Goal: Task Accomplishment & Management: Manage account settings

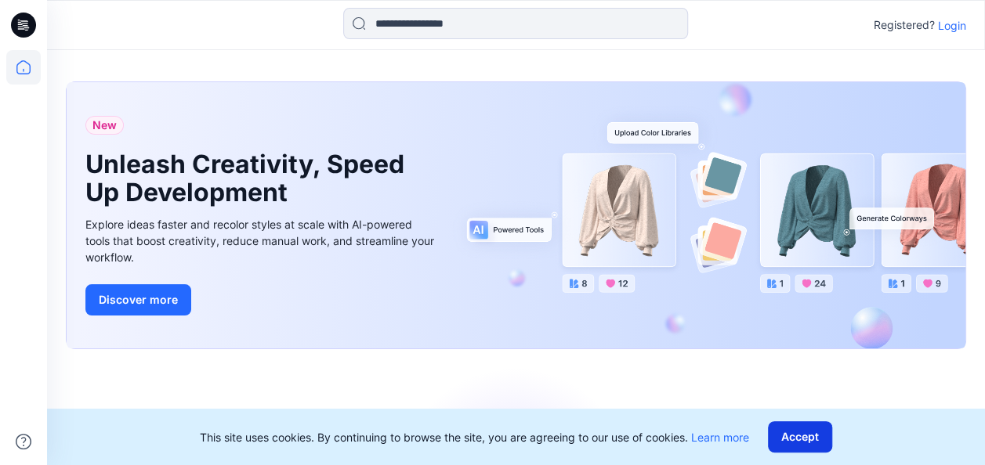
click at [795, 436] on button "Accept" at bounding box center [800, 437] width 64 height 31
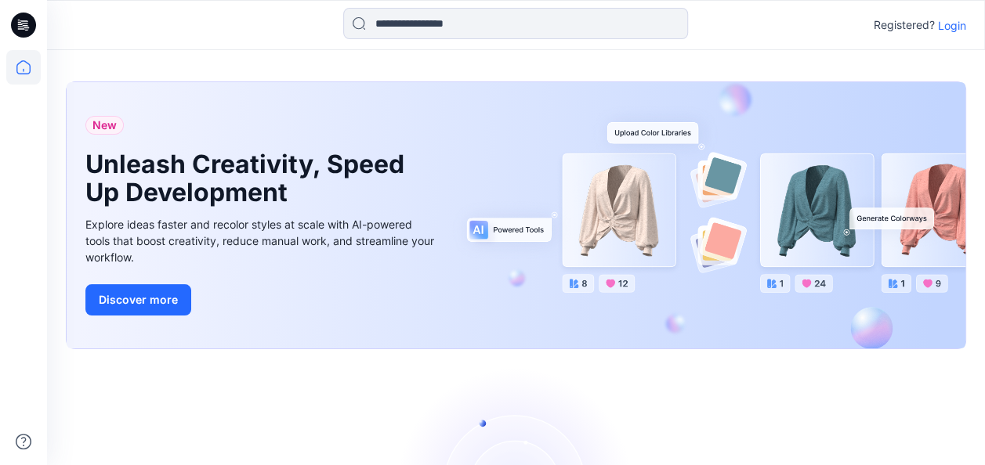
click at [943, 40] on div "Registered? Login" at bounding box center [515, 25] width 937 height 34
click at [952, 24] on p "Login" at bounding box center [952, 25] width 28 height 16
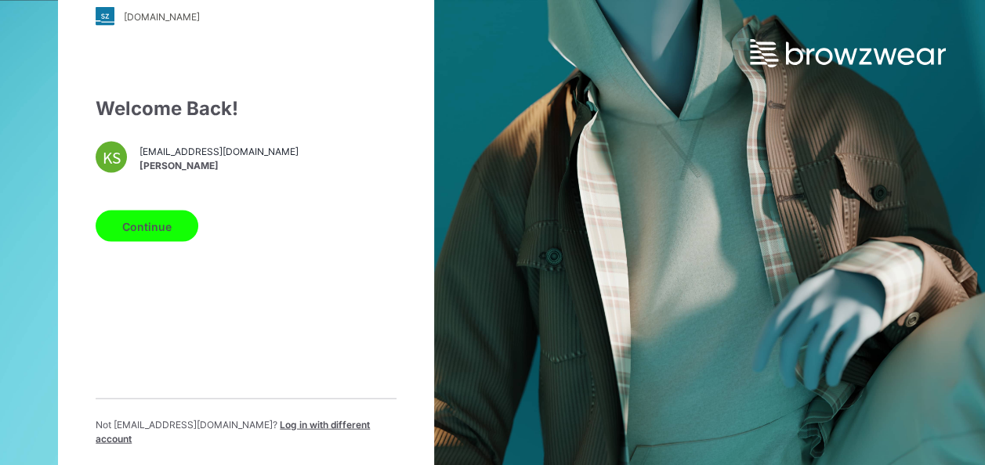
click at [119, 226] on button "Continue" at bounding box center [147, 226] width 103 height 31
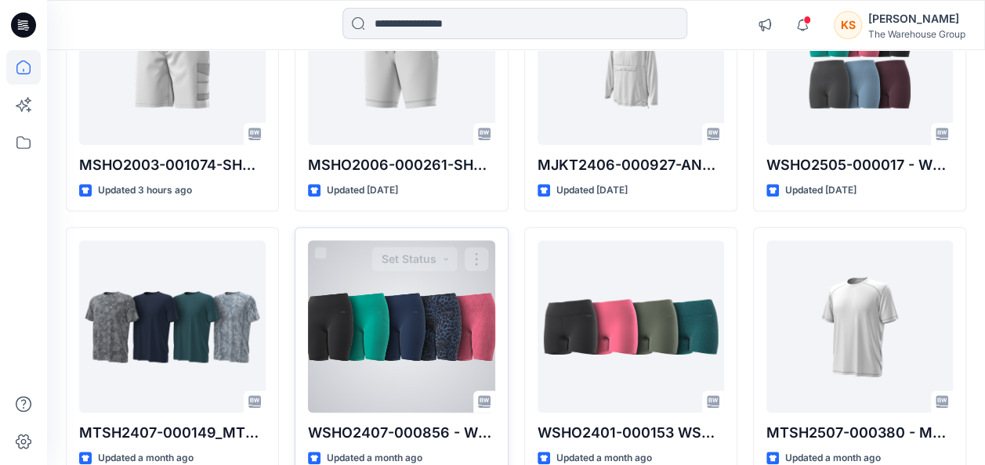
scroll to position [461, 0]
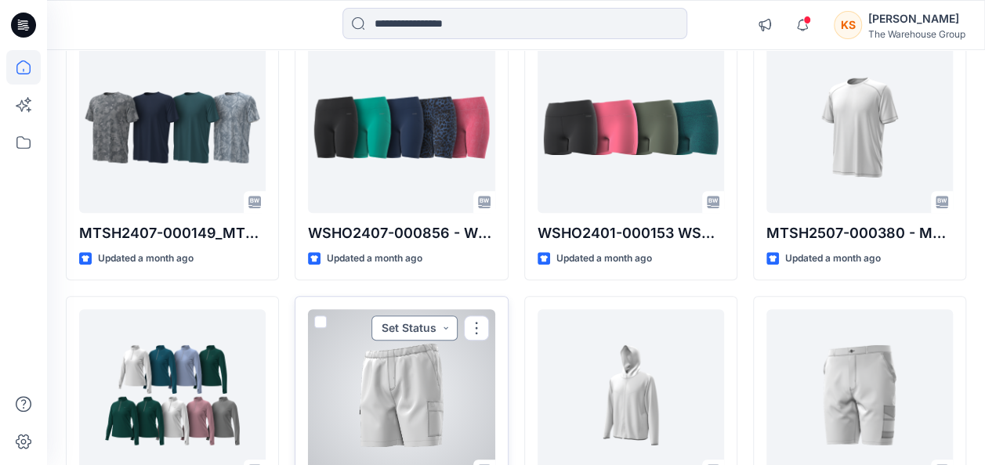
click at [443, 334] on button "Set Status" at bounding box center [414, 328] width 86 height 25
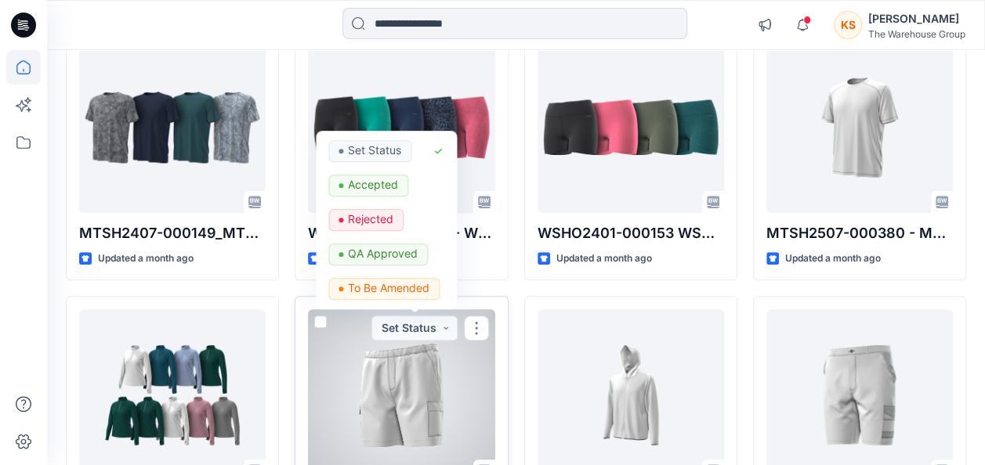
click at [317, 320] on span at bounding box center [320, 322] width 13 height 13
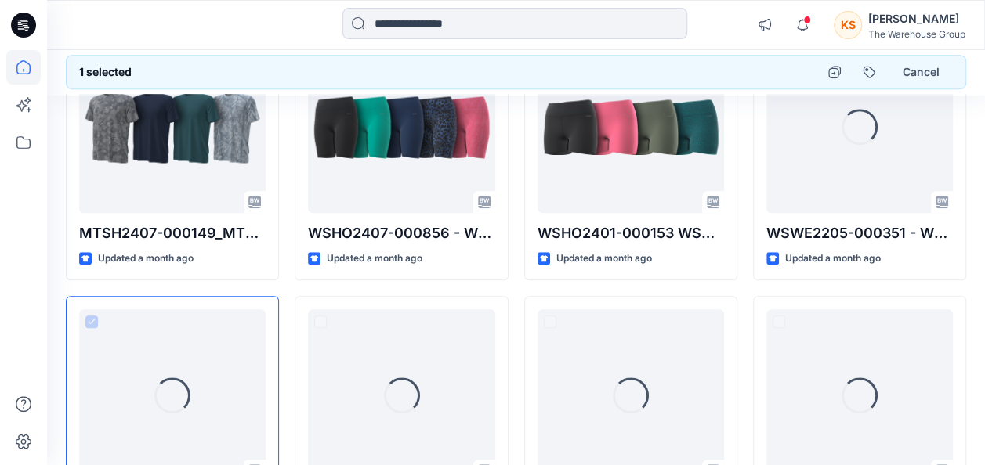
scroll to position [459, 0]
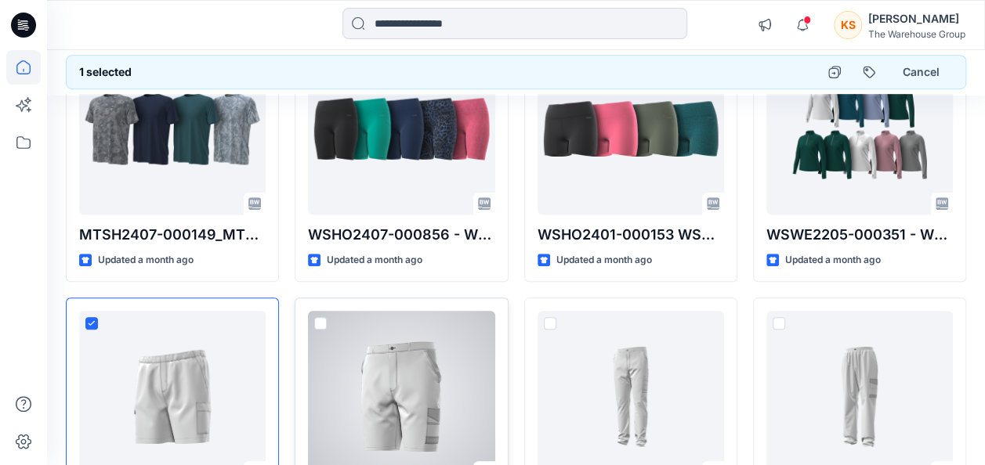
click at [315, 318] on span at bounding box center [320, 323] width 13 height 13
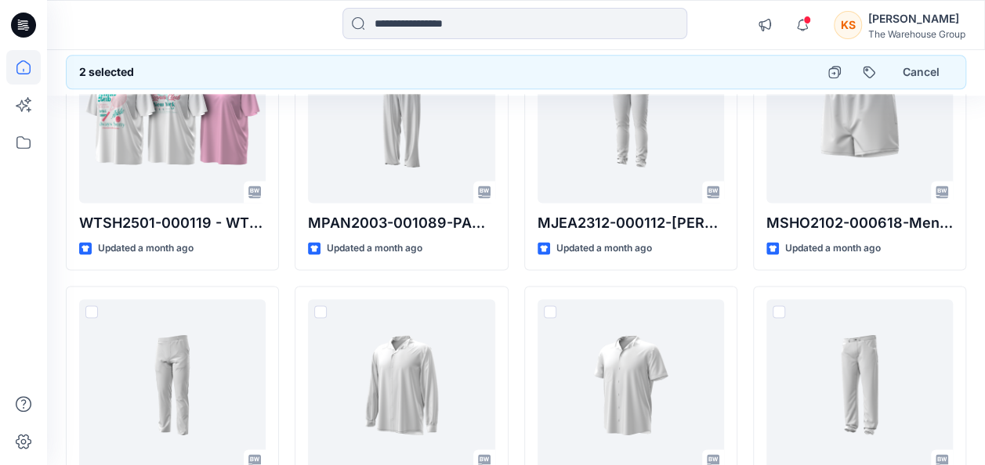
scroll to position [1008, 0]
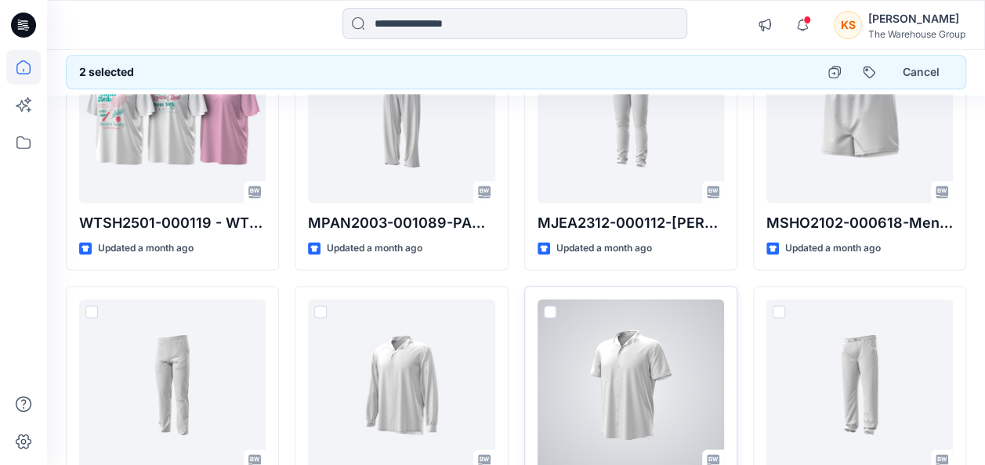
click at [552, 306] on span at bounding box center [550, 312] width 13 height 13
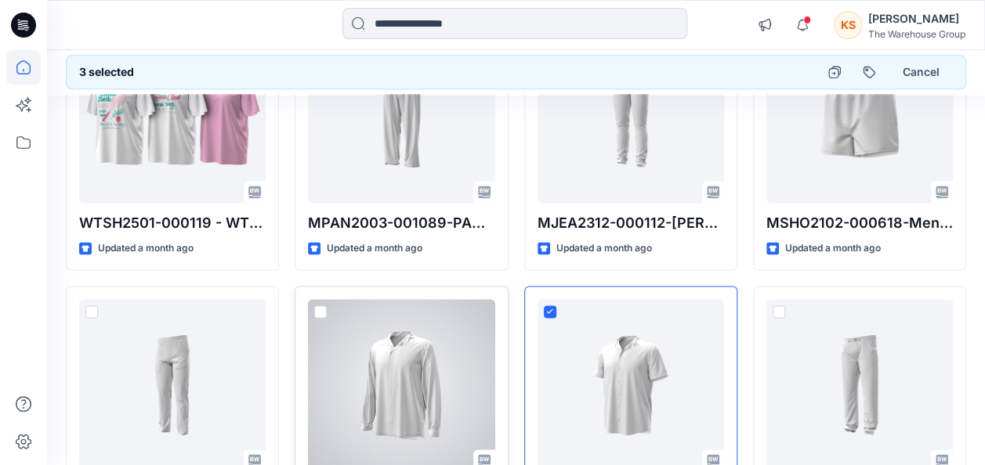
click at [324, 307] on span at bounding box center [320, 312] width 13 height 13
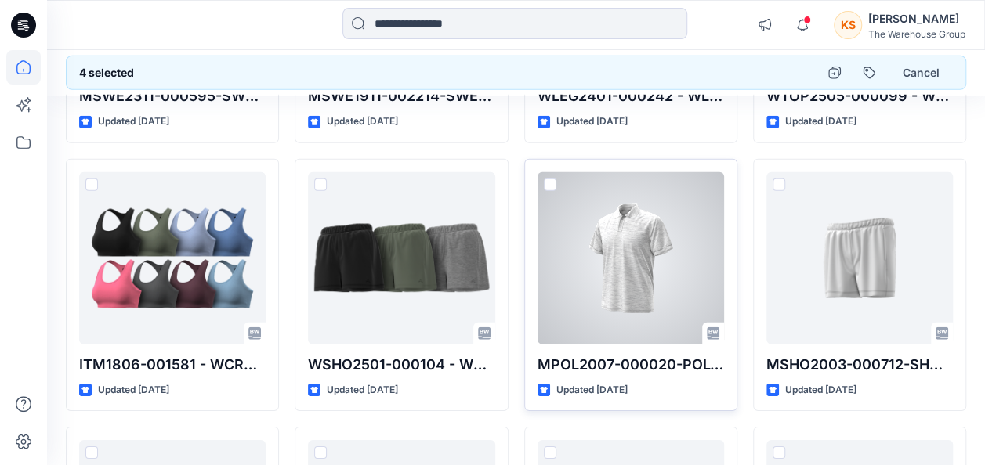
scroll to position [2125, 0]
